Goal: Task Accomplishment & Management: Use online tool/utility

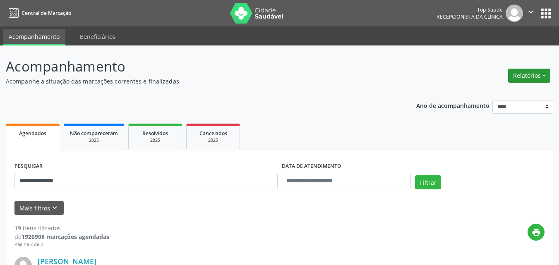
click at [541, 77] on button "Relatórios" at bounding box center [530, 76] width 42 height 14
click at [484, 96] on link "Agendamentos" at bounding box center [506, 94] width 89 height 12
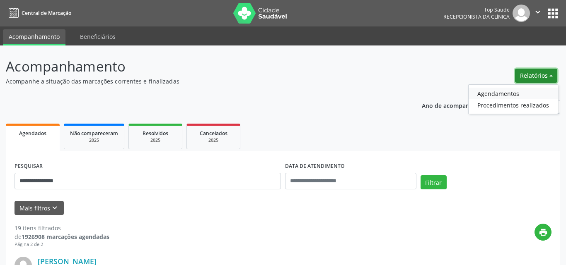
select select "*"
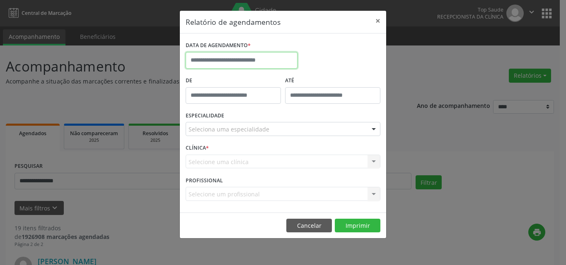
click at [225, 60] on input "text" at bounding box center [242, 60] width 112 height 17
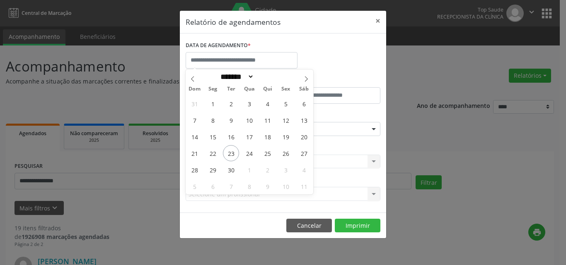
click at [239, 127] on div "31 1 2 3 4 5 6 7 8 9 10 11 12 13 14 15 16 17 18 19 20 21 22 23 24 25 26 27 28 2…" at bounding box center [250, 144] width 128 height 99
click at [255, 161] on div "31 1 2 3 4 5 6 7 8 9 10 11 12 13 14 15 16 17 18 19 20 21 22 23 24 25 26 27 28 2…" at bounding box center [250, 144] width 128 height 99
click at [311, 228] on button "Cancelar" at bounding box center [309, 226] width 46 height 14
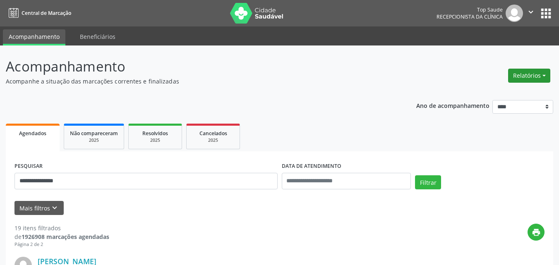
click at [527, 77] on button "Relatórios" at bounding box center [530, 76] width 42 height 14
drag, startPoint x: 524, startPoint y: 79, endPoint x: 522, endPoint y: 85, distance: 6.5
click at [524, 78] on button "Relatórios" at bounding box center [530, 76] width 42 height 14
click at [491, 99] on link "Agendamentos" at bounding box center [506, 94] width 89 height 12
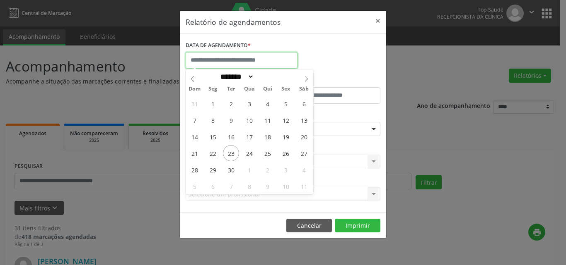
click at [237, 60] on input "text" at bounding box center [242, 60] width 112 height 17
click at [251, 152] on span "24" at bounding box center [249, 153] width 16 height 16
type input "**********"
click at [251, 152] on span "24" at bounding box center [249, 153] width 16 height 16
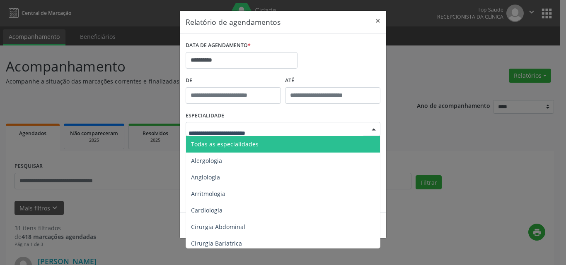
click at [223, 146] on span "Todas as especialidades" at bounding box center [224, 144] width 67 height 8
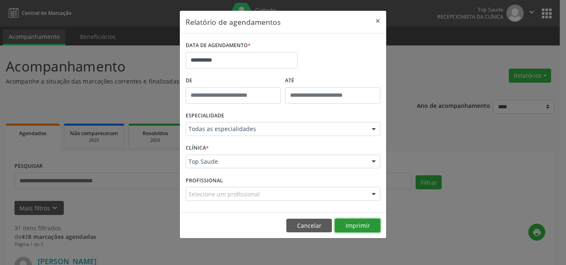
click at [369, 223] on button "Imprimir" at bounding box center [358, 226] width 46 height 14
